Goal: Information Seeking & Learning: Learn about a topic

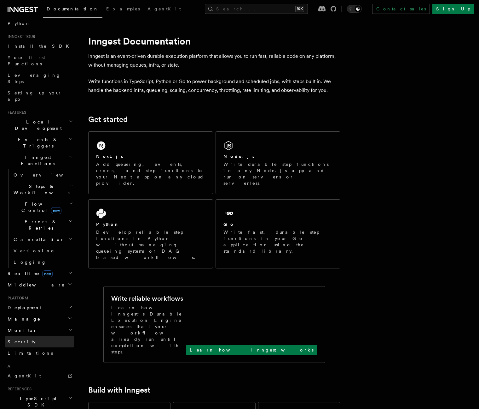
scroll to position [96, 0]
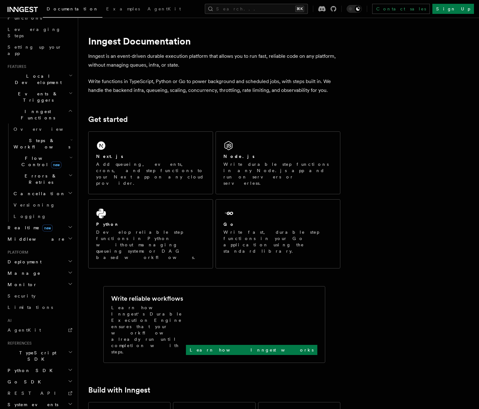
click at [28, 349] on span "TypeScript SDK" at bounding box center [36, 355] width 63 height 13
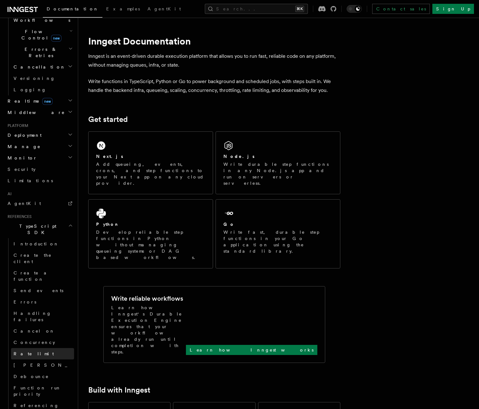
scroll to position [301, 0]
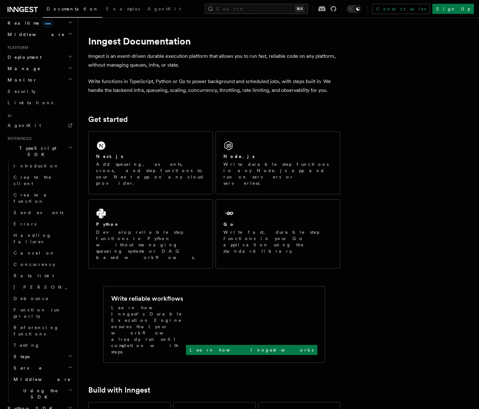
click at [31, 387] on span "Using the SDK" at bounding box center [39, 393] width 57 height 13
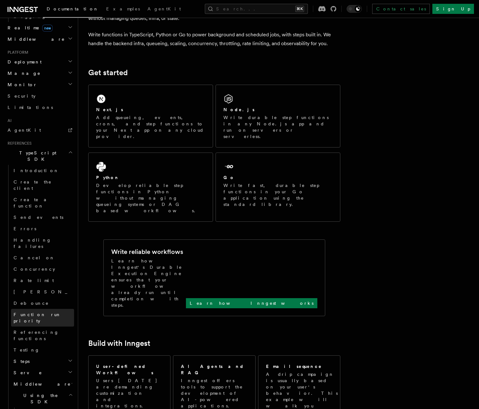
scroll to position [221, 0]
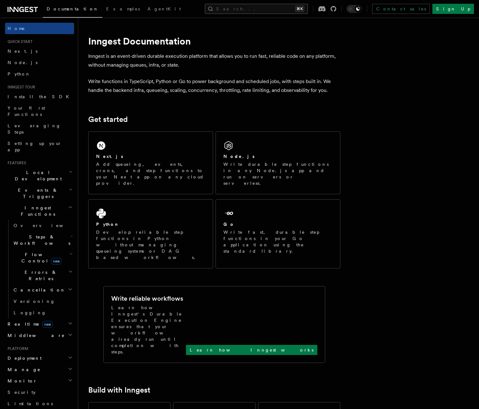
click at [271, 11] on button "Search... ⌘K" at bounding box center [256, 9] width 103 height 10
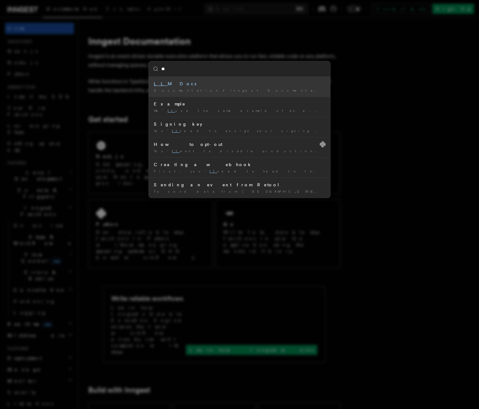
type input "***"
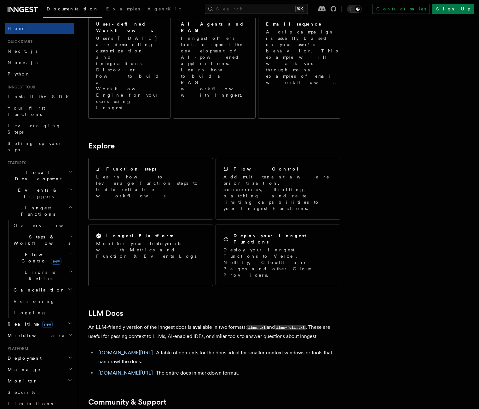
scroll to position [397, 0]
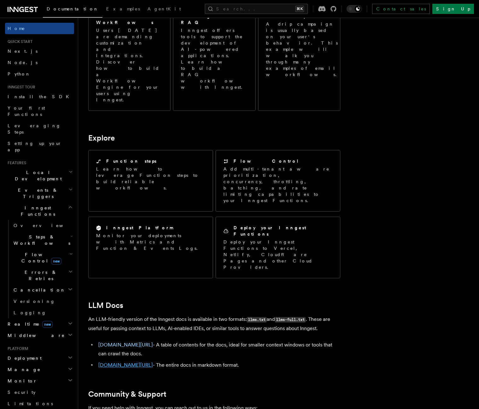
click at [125, 362] on link "[DOMAIN_NAME][URL]" at bounding box center [125, 365] width 55 height 6
click at [125, 341] on link "[DOMAIN_NAME][URL]" at bounding box center [125, 344] width 55 height 6
